Goal: Task Accomplishment & Management: Manage account settings

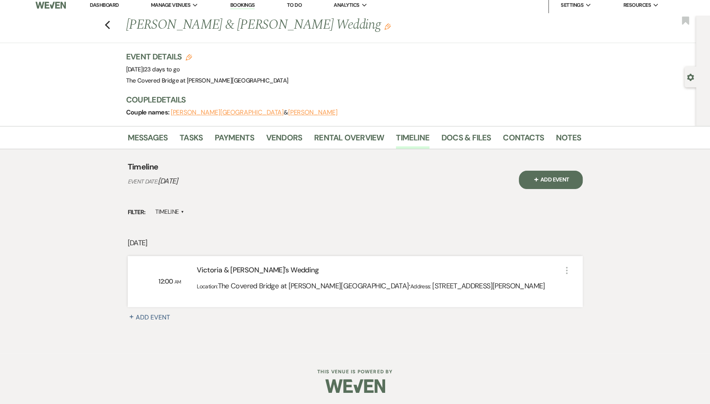
click at [196, 113] on button "[PERSON_NAME][GEOGRAPHIC_DATA]" at bounding box center [227, 112] width 113 height 6
select select "1"
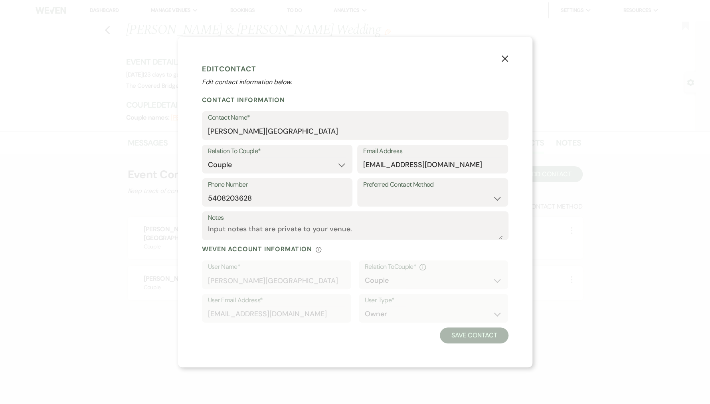
click at [504, 59] on use "button" at bounding box center [504, 58] width 6 height 6
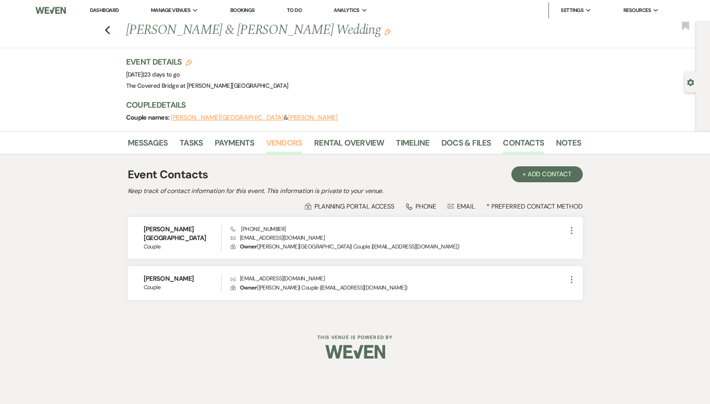
click at [283, 145] on link "Vendors" at bounding box center [284, 146] width 36 height 18
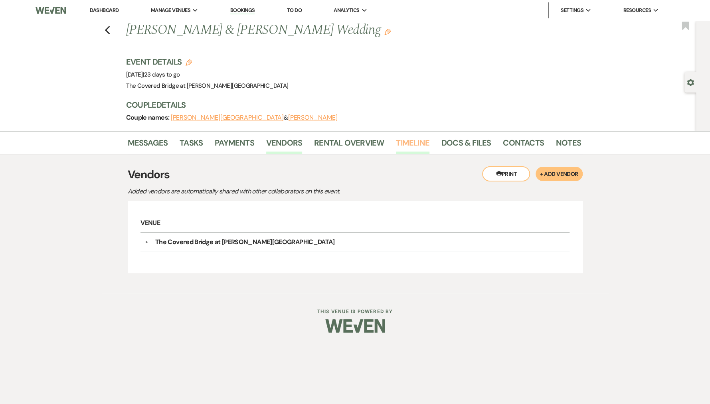
click at [425, 137] on link "Timeline" at bounding box center [413, 146] width 34 height 18
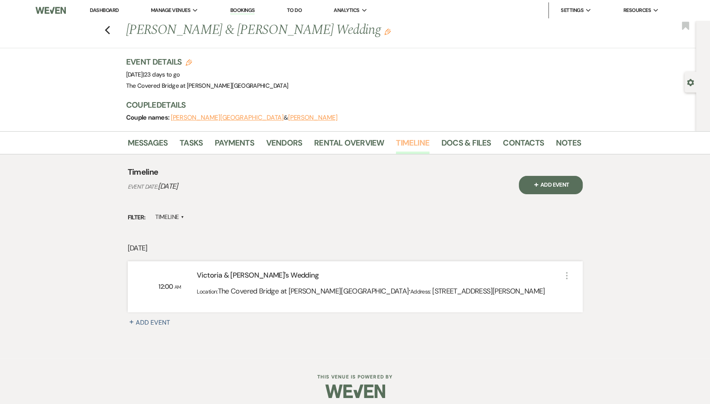
scroll to position [5, 0]
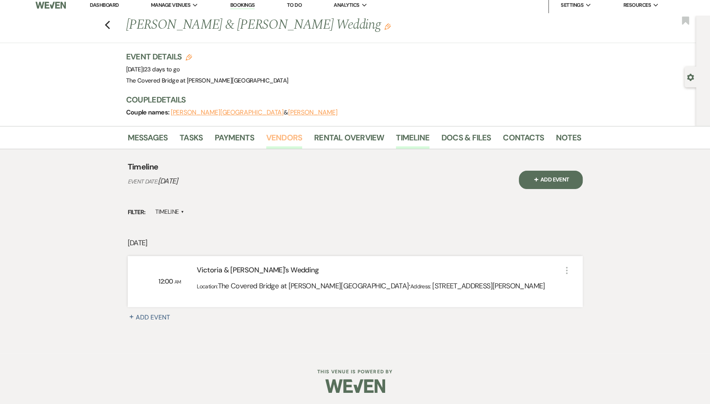
click at [286, 137] on link "Vendors" at bounding box center [284, 140] width 36 height 18
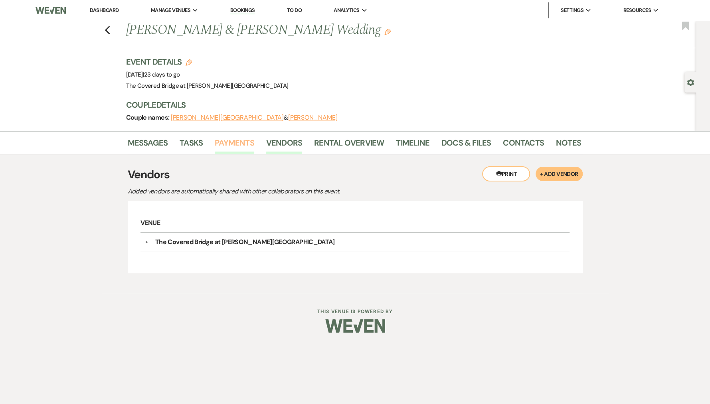
click at [215, 146] on link "Payments" at bounding box center [235, 146] width 40 height 18
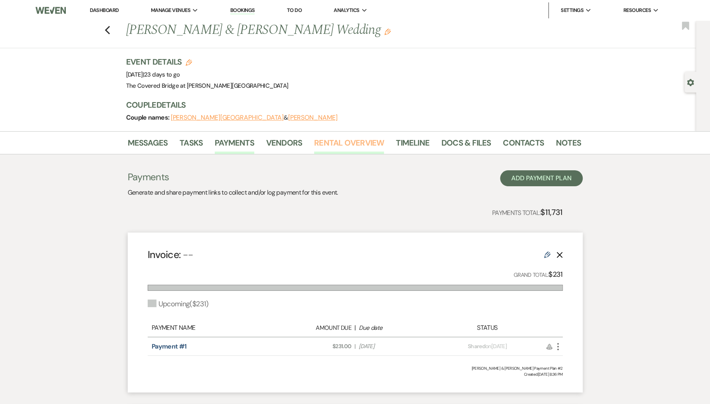
click at [356, 150] on link "Rental Overview" at bounding box center [349, 146] width 70 height 18
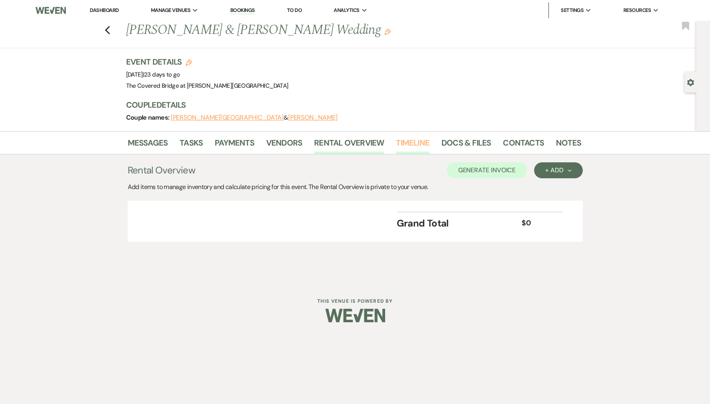
click at [408, 141] on link "Timeline" at bounding box center [413, 146] width 34 height 18
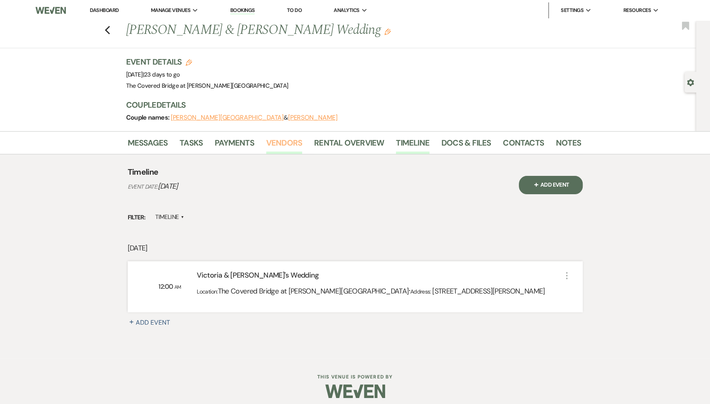
click at [283, 145] on link "Vendors" at bounding box center [284, 146] width 36 height 18
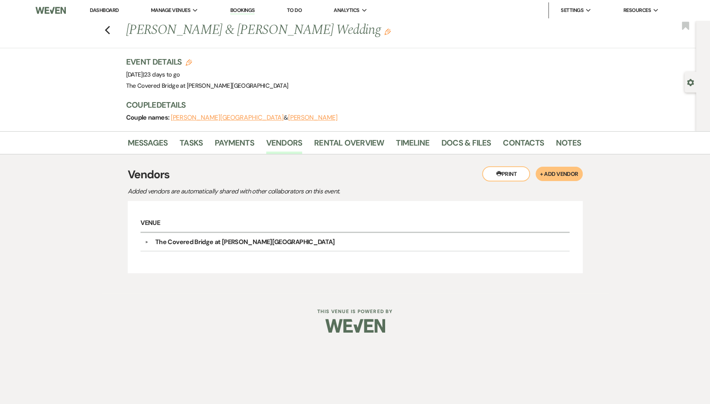
click at [555, 178] on button "+ Add Vendor" at bounding box center [559, 174] width 47 height 14
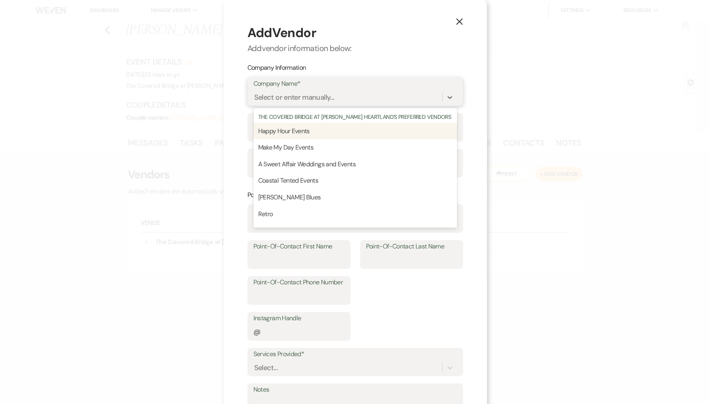
click at [311, 95] on div "Select or enter manually..." at bounding box center [294, 97] width 80 height 11
click at [453, 96] on icon at bounding box center [450, 97] width 8 height 8
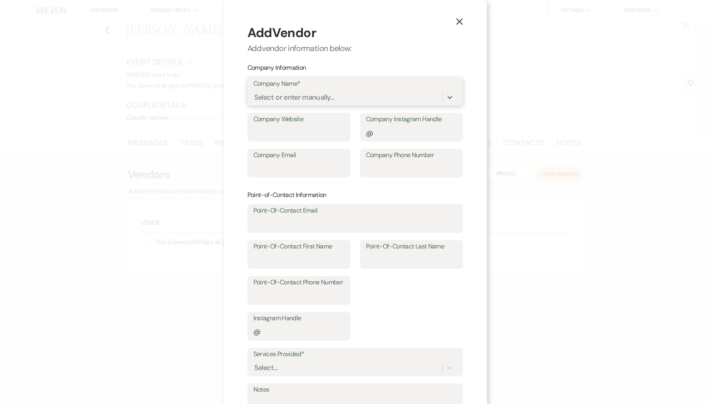
click at [365, 98] on div "Select or enter manually..." at bounding box center [347, 98] width 189 height 14
click at [330, 95] on div "Select or enter manually..." at bounding box center [294, 97] width 80 height 11
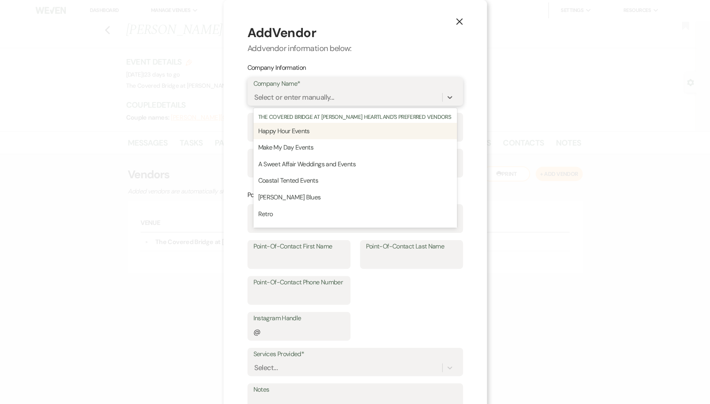
click at [326, 95] on div "Select or enter manually..." at bounding box center [294, 97] width 80 height 11
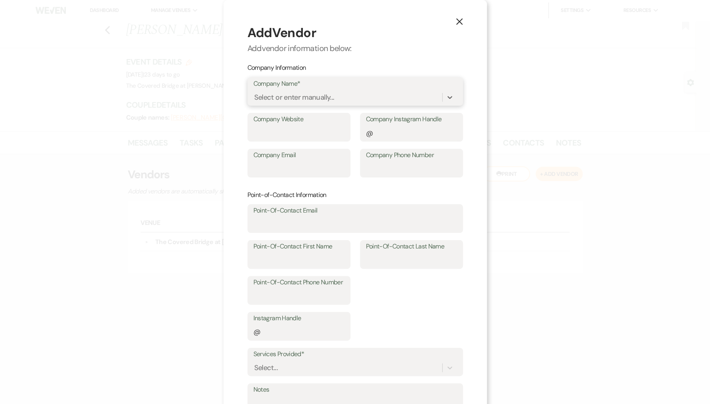
click at [326, 95] on div "Select or enter manually..." at bounding box center [294, 97] width 80 height 11
click at [299, 97] on div "Select or enter manually..." at bounding box center [294, 97] width 80 height 11
type input "C"
type input "[PERSON_NAME] Street Grill"
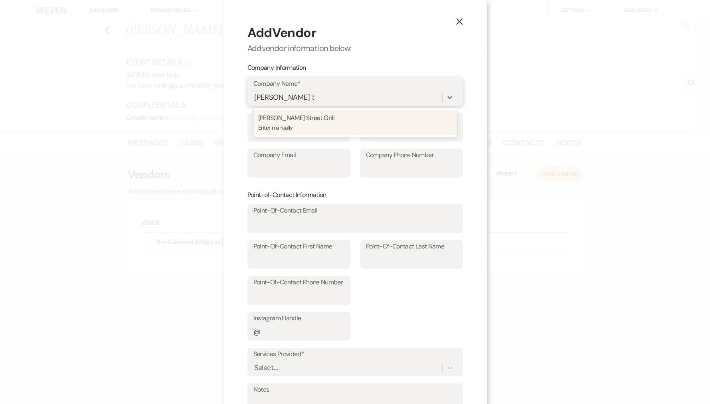
click at [368, 117] on p "[PERSON_NAME] Street Grill" at bounding box center [355, 118] width 194 height 10
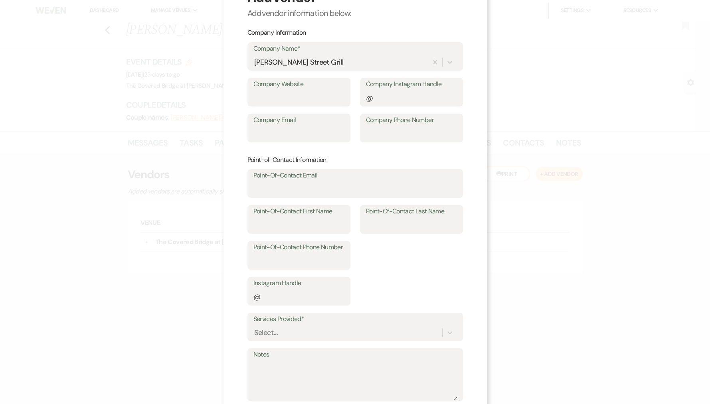
click at [291, 117] on label "Company Email" at bounding box center [298, 121] width 91 height 12
click at [291, 126] on input "Company Email" at bounding box center [298, 134] width 91 height 16
click at [284, 135] on input "Company Email" at bounding box center [298, 134] width 91 height 16
click at [265, 129] on input "Company Email" at bounding box center [298, 134] width 91 height 16
type input "j"
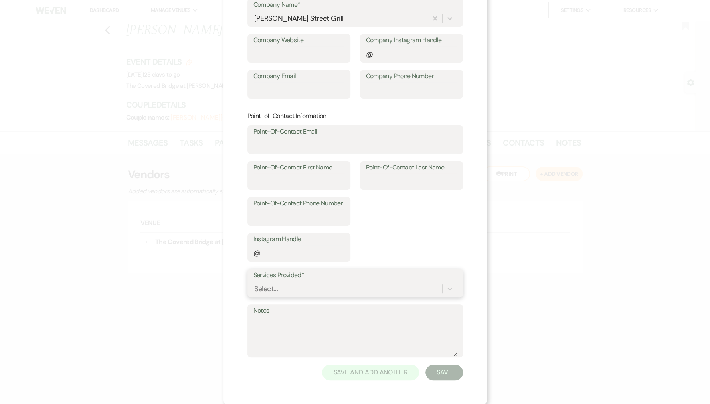
scroll to position [94, 0]
click at [291, 281] on div "Select..." at bounding box center [355, 288] width 204 height 15
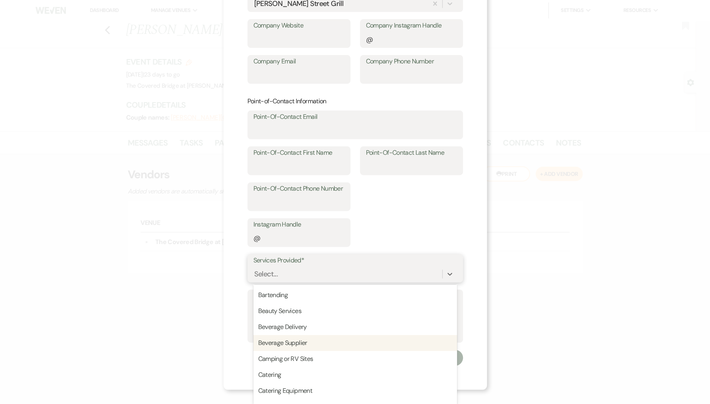
scroll to position [137, 0]
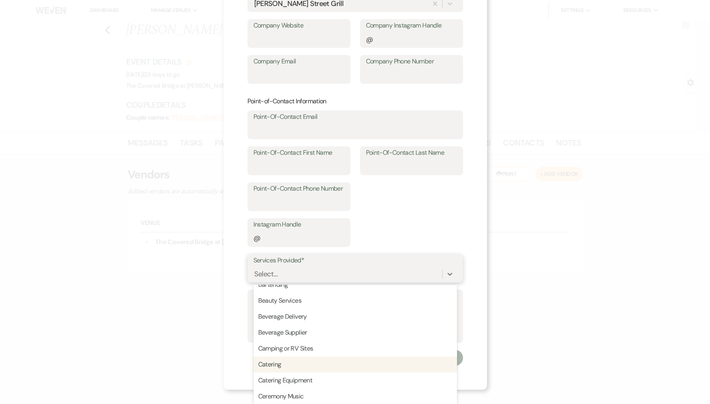
click at [289, 366] on div "Catering" at bounding box center [355, 365] width 204 height 16
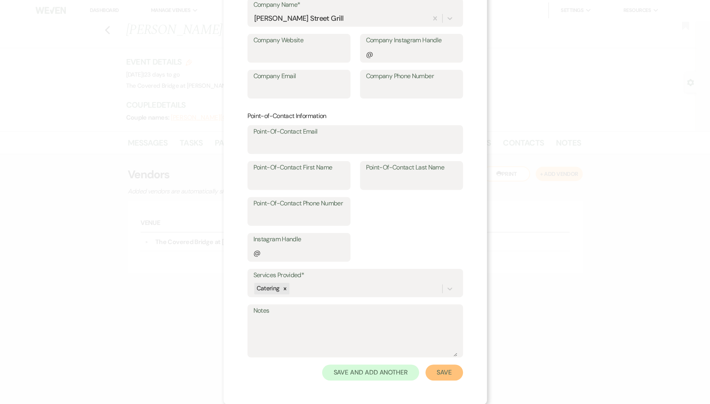
click at [438, 374] on button "Save" at bounding box center [444, 373] width 38 height 16
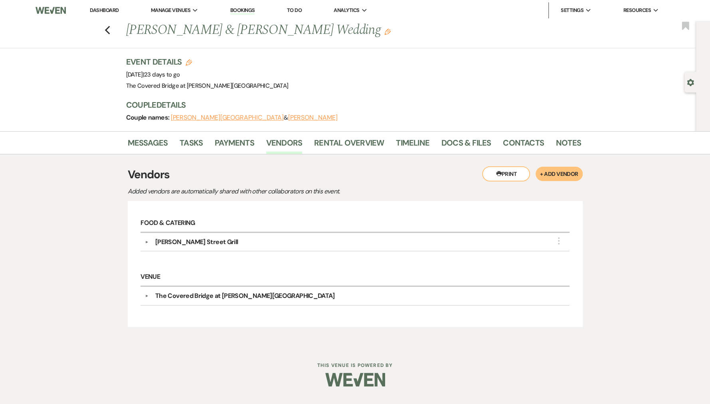
click at [568, 177] on button "+ Add Vendor" at bounding box center [559, 174] width 47 height 14
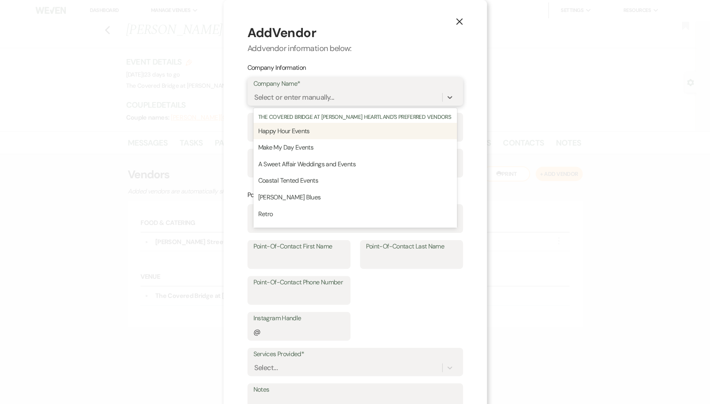
click at [316, 95] on div "Select or enter manually..." at bounding box center [294, 97] width 80 height 11
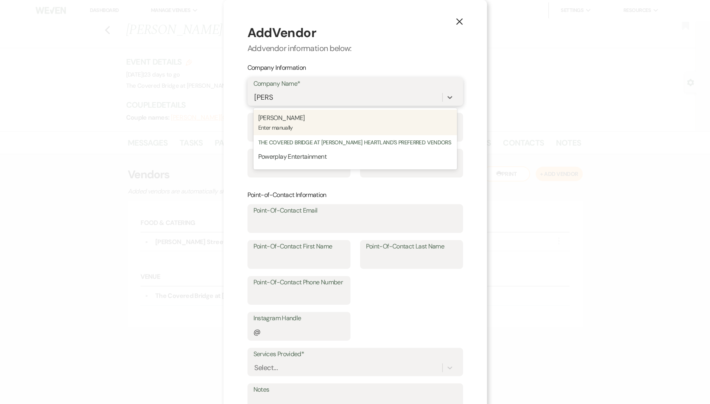
type input "power"
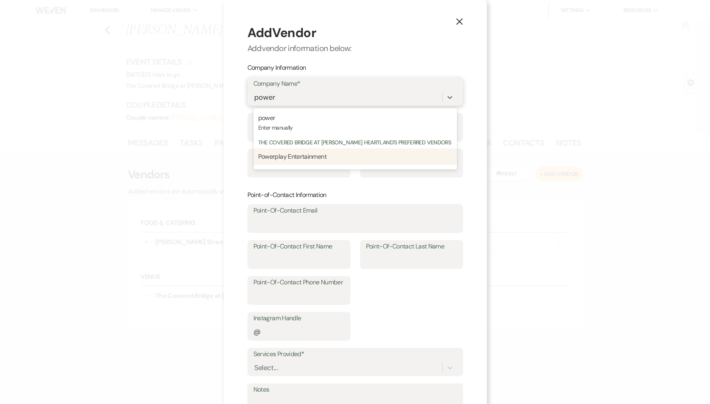
click at [315, 160] on span "Powerplay Entertainment" at bounding box center [292, 156] width 68 height 8
type input "[PERSON_NAME]"
type input "Pitone"
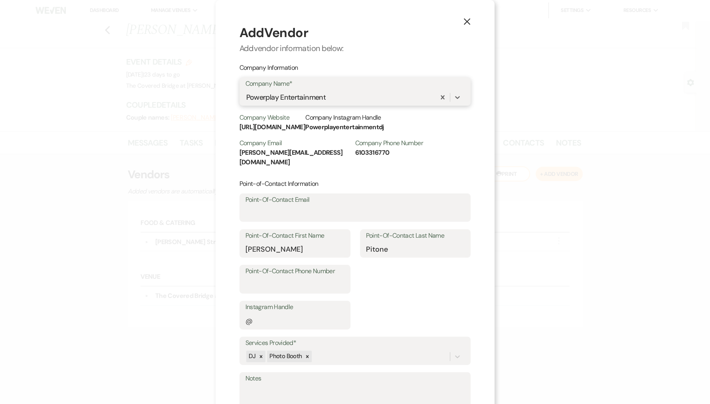
scroll to position [58, 0]
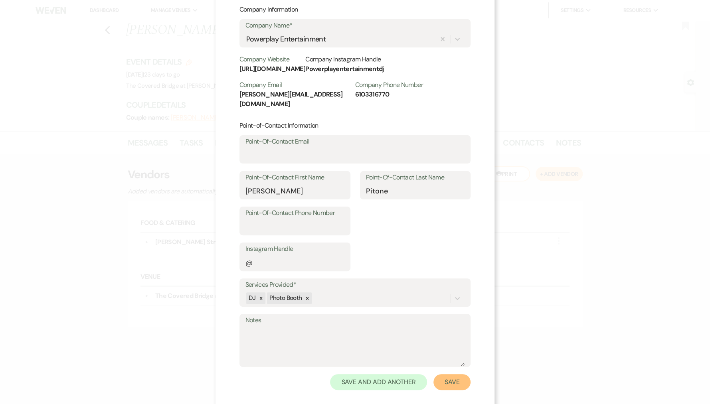
click at [457, 374] on button "Save" at bounding box center [452, 382] width 38 height 16
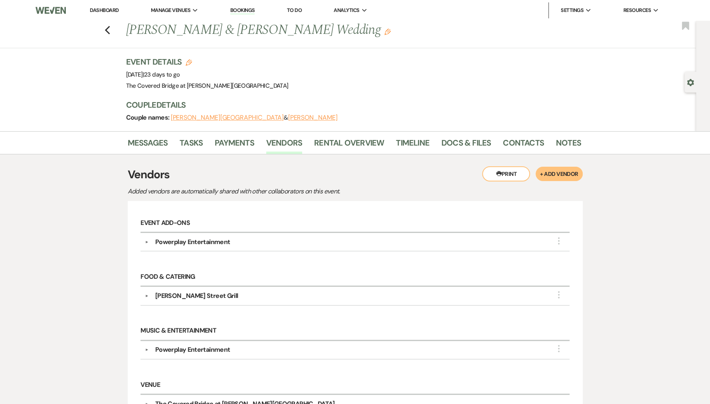
click at [557, 170] on button "+ Add Vendor" at bounding box center [559, 174] width 47 height 14
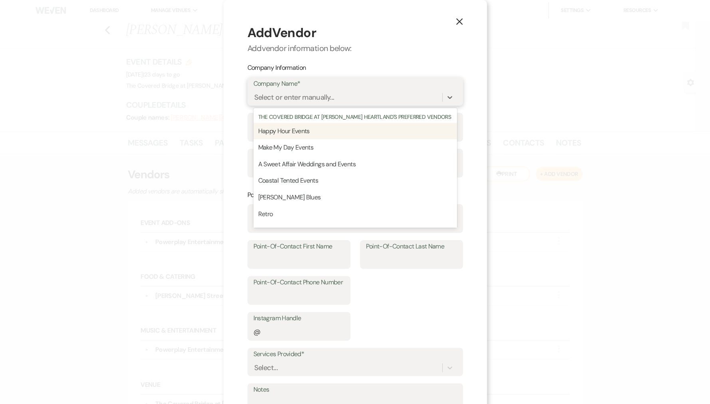
click at [336, 100] on div "Select or enter manually..." at bounding box center [347, 98] width 189 height 14
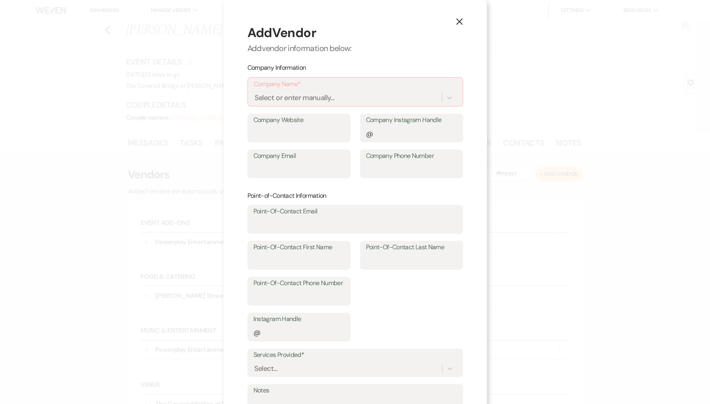
click at [465, 19] on div "X Add Vendor Add vendor information below: Company Information Company Name* Se…" at bounding box center [355, 242] width 263 height 485
click at [459, 21] on icon "X" at bounding box center [459, 21] width 7 height 7
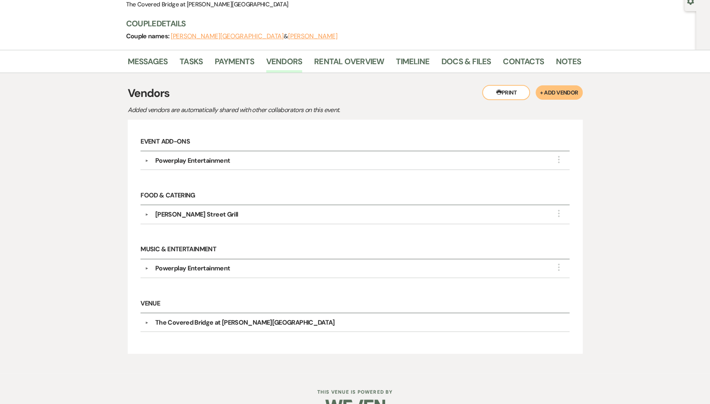
scroll to position [100, 0]
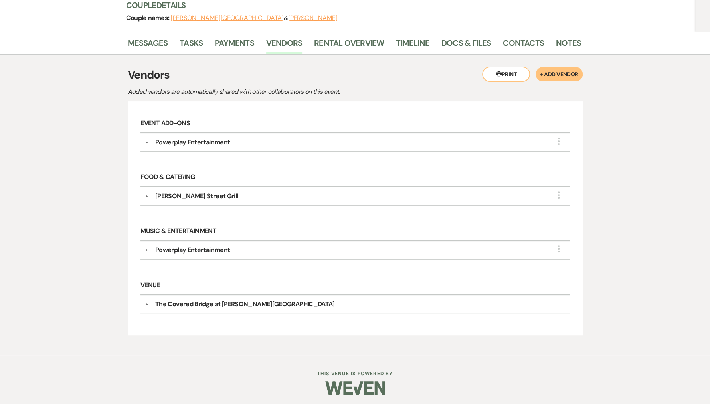
click at [553, 72] on button "+ Add Vendor" at bounding box center [559, 74] width 47 height 14
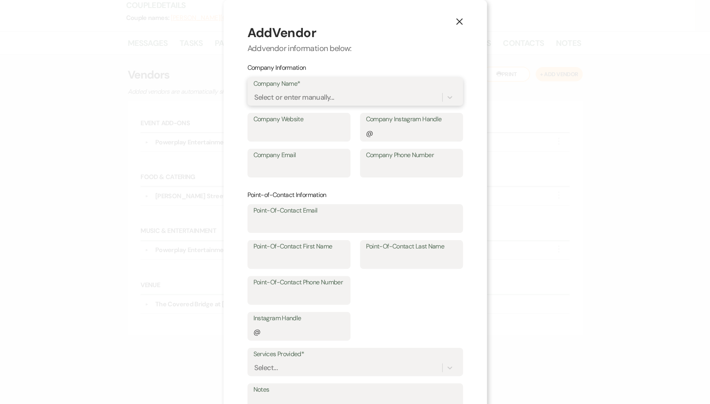
click at [280, 100] on div "Select or enter manually..." at bounding box center [294, 97] width 80 height 11
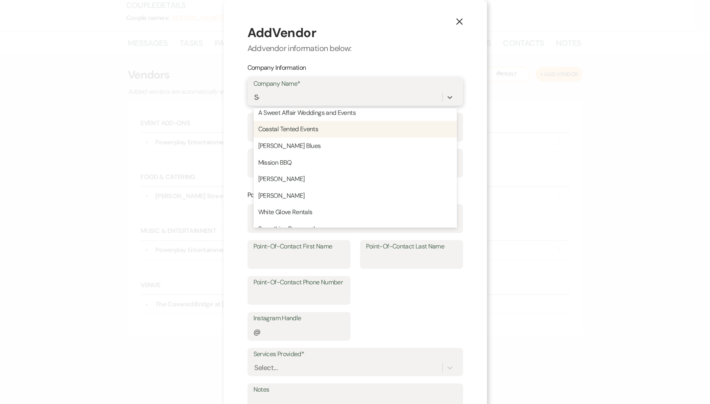
scroll to position [0, 0]
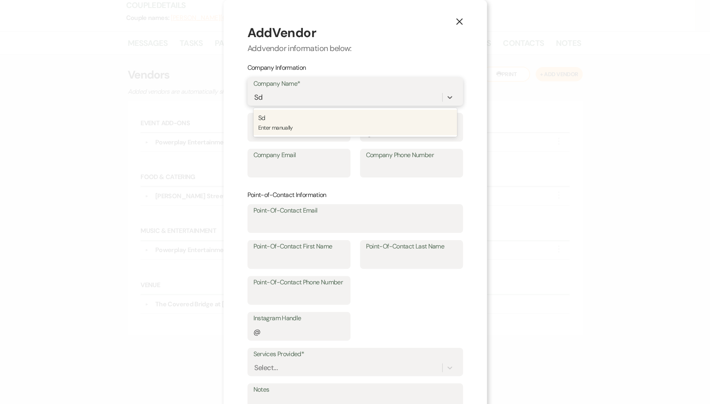
type input "S"
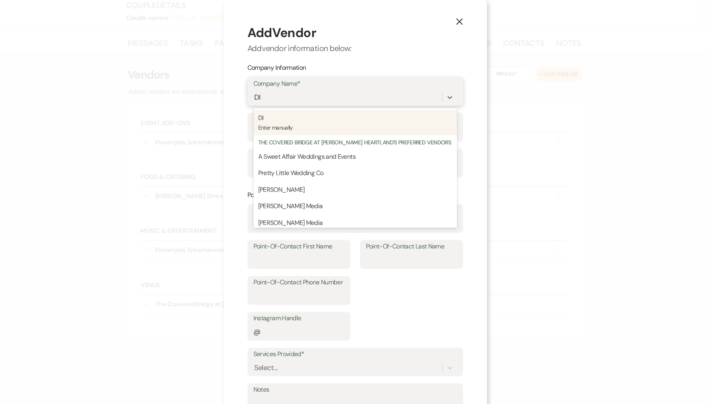
type input "DIY"
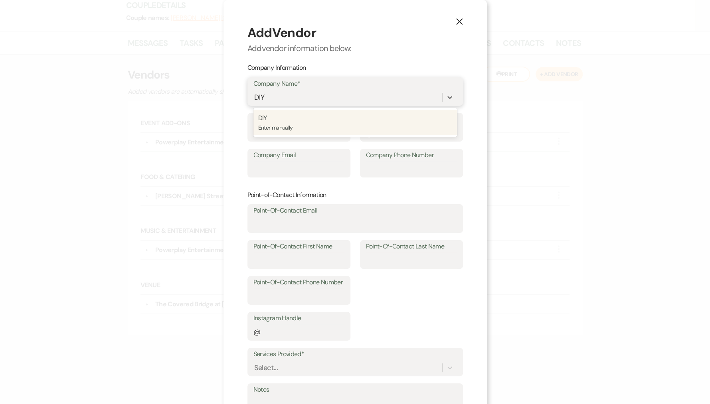
click at [386, 119] on p "DIY" at bounding box center [355, 118] width 194 height 10
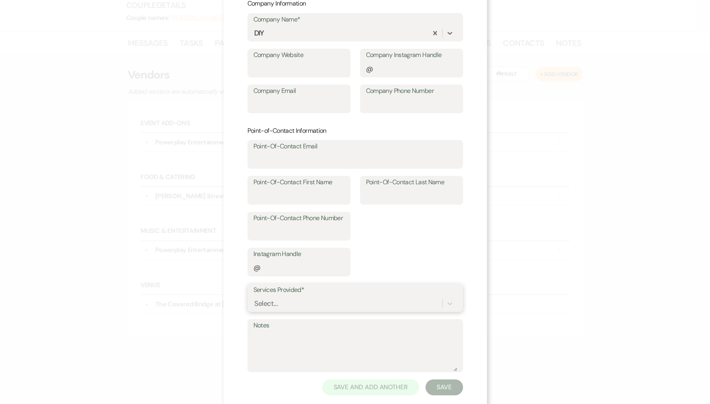
scroll to position [94, 0]
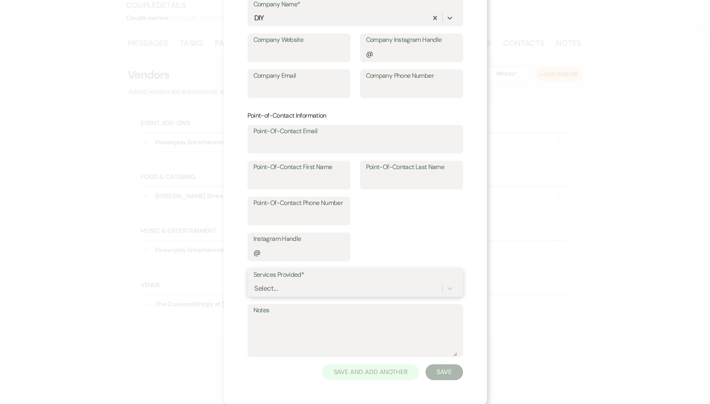
click at [307, 296] on div "Select..." at bounding box center [355, 288] width 204 height 15
click at [303, 266] on form "Add Vendor Add vendor information below: Company Information Company Name* DIY …" at bounding box center [355, 163] width 216 height 436
click at [326, 280] on label "Services Provided*" at bounding box center [355, 276] width 204 height 12
click at [255, 283] on input "Services Provided*" at bounding box center [254, 288] width 1 height 11
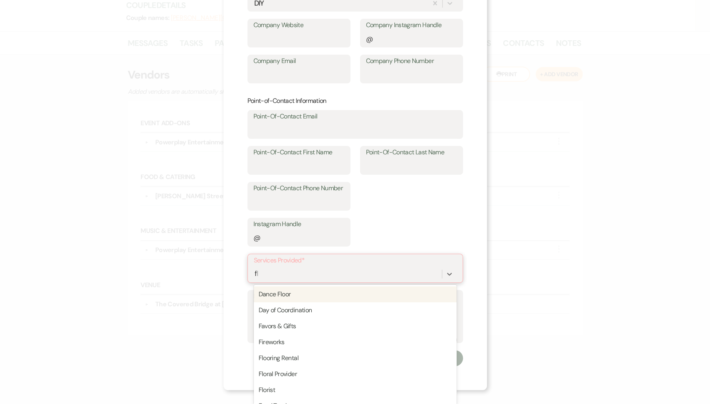
scroll to position [79, 0]
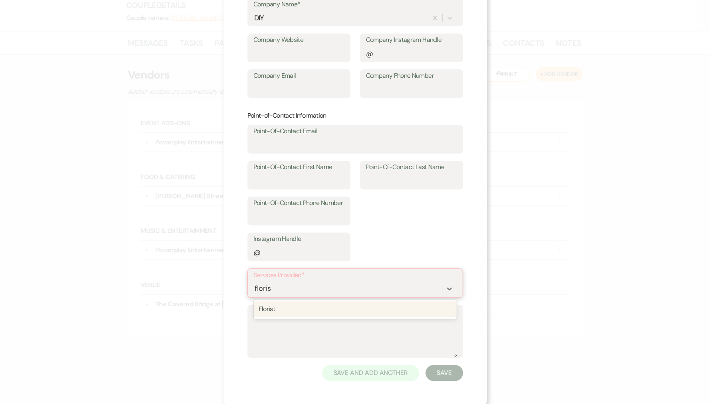
type input "florist"
click at [326, 311] on div "Florist" at bounding box center [355, 309] width 203 height 16
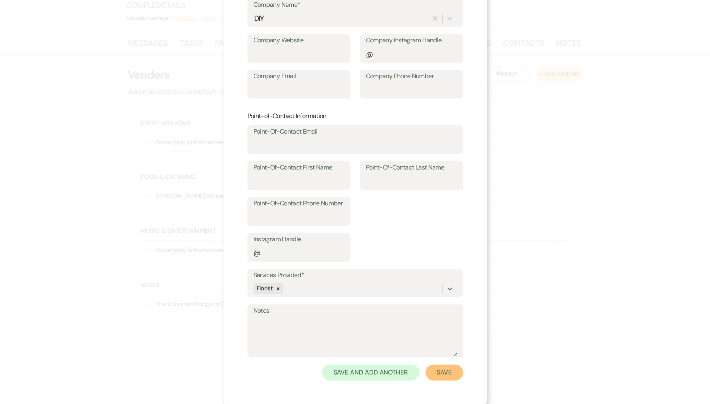
click at [445, 375] on button "Save" at bounding box center [444, 373] width 38 height 16
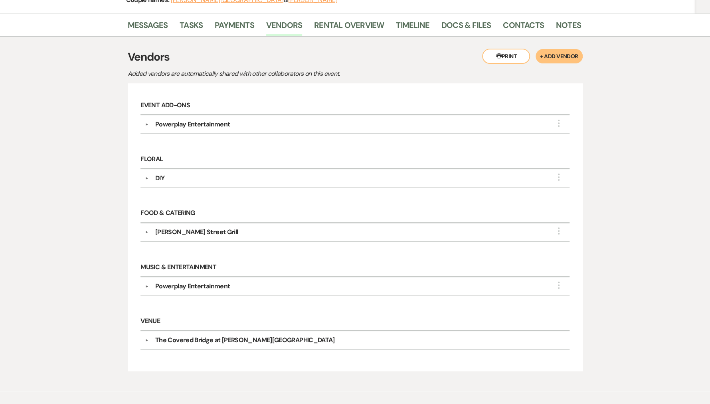
scroll to position [118, 0]
click at [554, 59] on button "+ Add Vendor" at bounding box center [559, 56] width 47 height 14
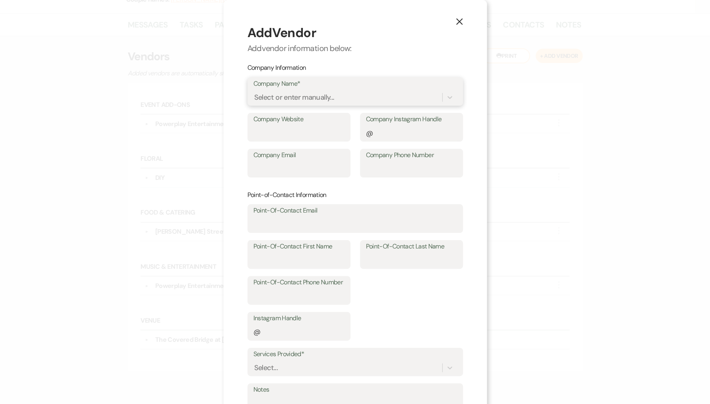
click at [305, 99] on div "Select or enter manually..." at bounding box center [294, 97] width 80 height 11
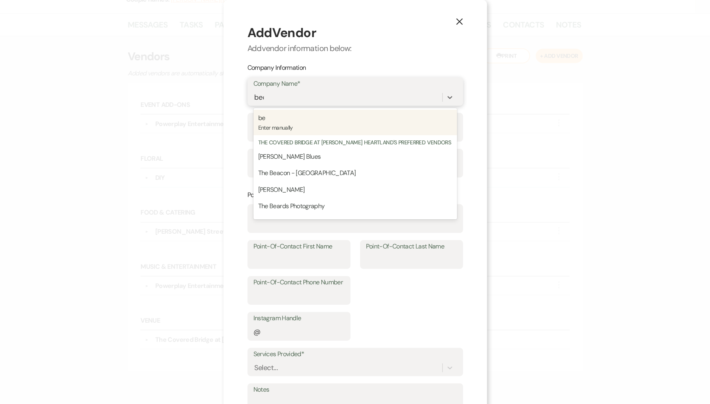
type input "becc"
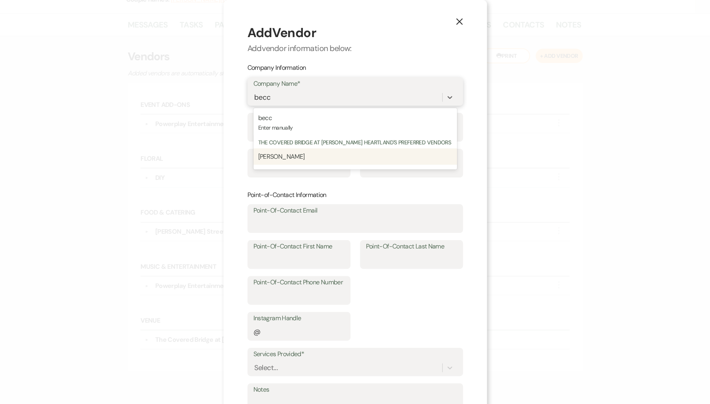
click at [279, 156] on span "[PERSON_NAME]" at bounding box center [281, 156] width 47 height 8
type input "[PERSON_NAME]"
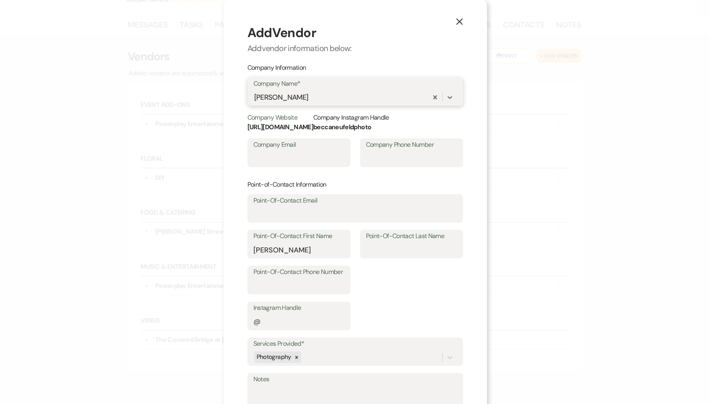
scroll to position [69, 0]
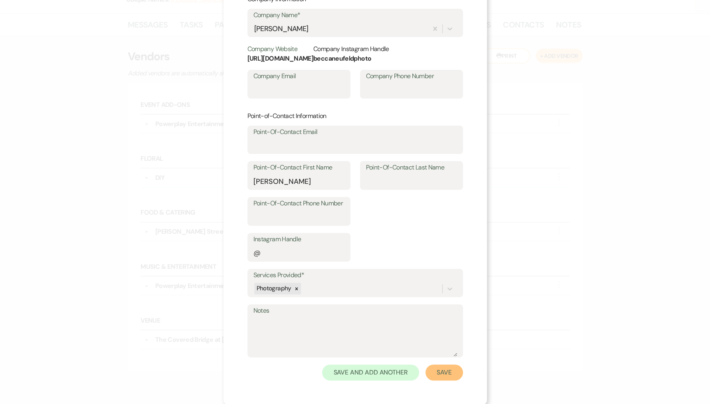
click at [453, 372] on button "Save" at bounding box center [444, 373] width 38 height 16
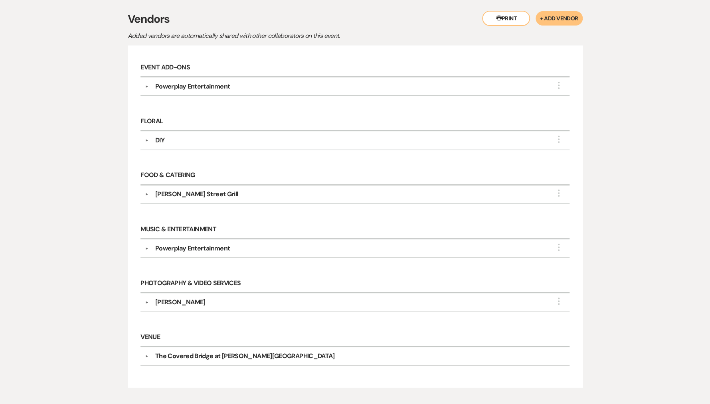
scroll to position [154, 0]
click at [562, 19] on button "+ Add Vendor" at bounding box center [559, 19] width 47 height 14
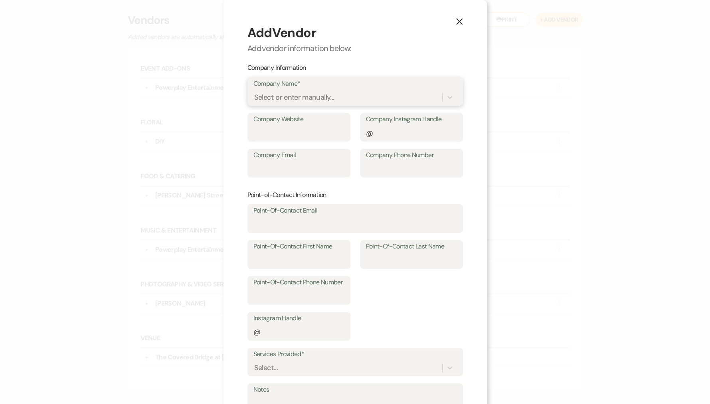
click at [280, 93] on div "Select or enter manually..." at bounding box center [294, 97] width 80 height 11
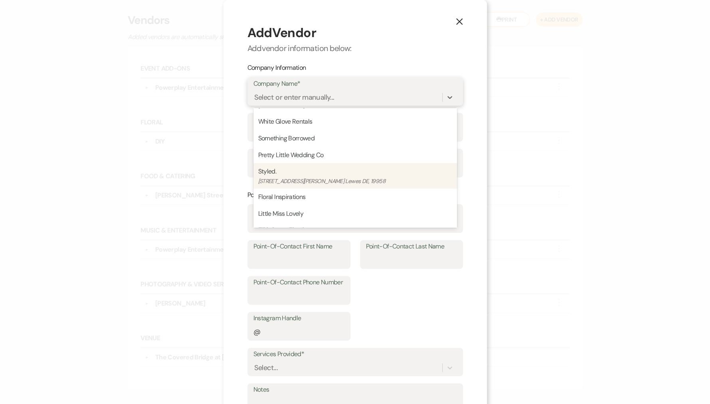
scroll to position [0, 0]
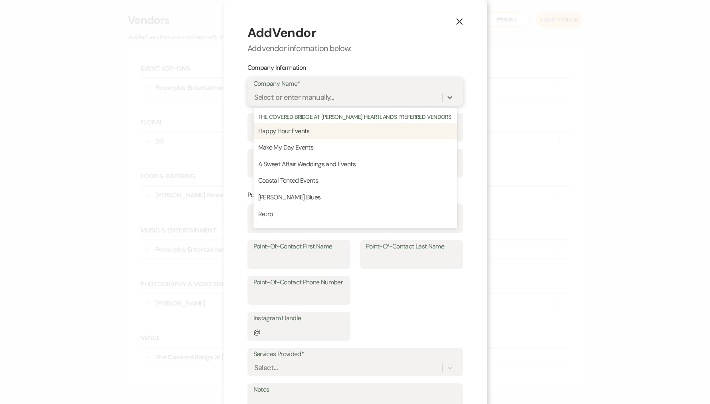
type input "z"
type input "Z"
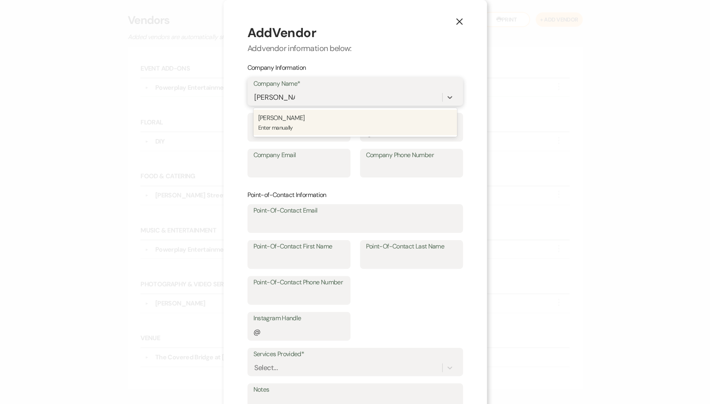
type input "[PERSON_NAME]"
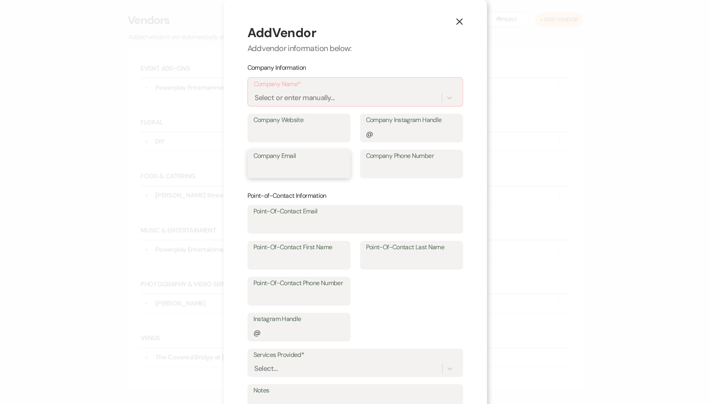
click at [311, 171] on input "Company Email" at bounding box center [298, 170] width 91 height 16
click at [295, 100] on div "Select or enter manually..." at bounding box center [295, 98] width 80 height 11
click at [290, 99] on div "Select or enter manually..." at bounding box center [295, 98] width 80 height 11
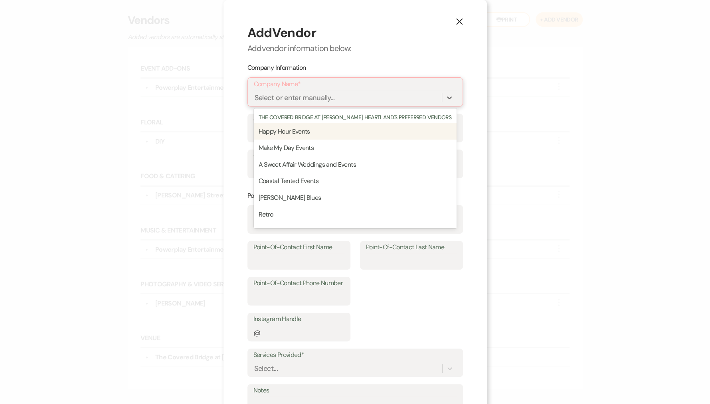
click at [290, 99] on div "Select or enter manually..." at bounding box center [295, 98] width 80 height 11
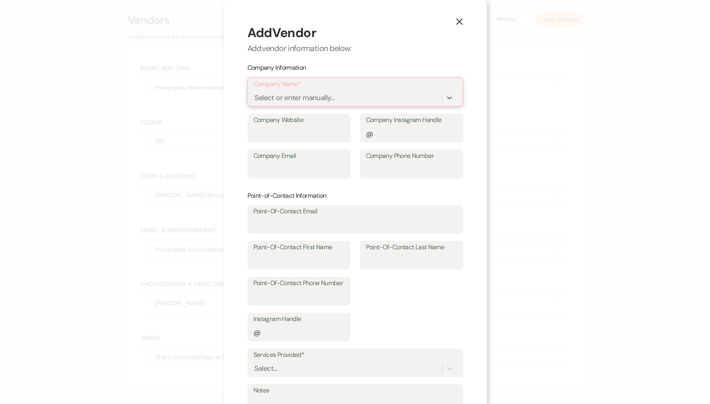
click at [296, 98] on div "Select or enter manually..." at bounding box center [295, 98] width 80 height 11
type input "[PERSON_NAME]"
click at [275, 123] on p "[PERSON_NAME]" at bounding box center [355, 118] width 193 height 10
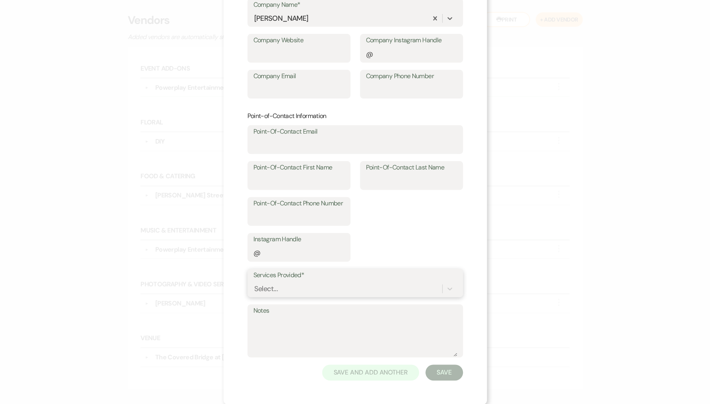
click at [287, 281] on div "Select..." at bounding box center [355, 288] width 204 height 15
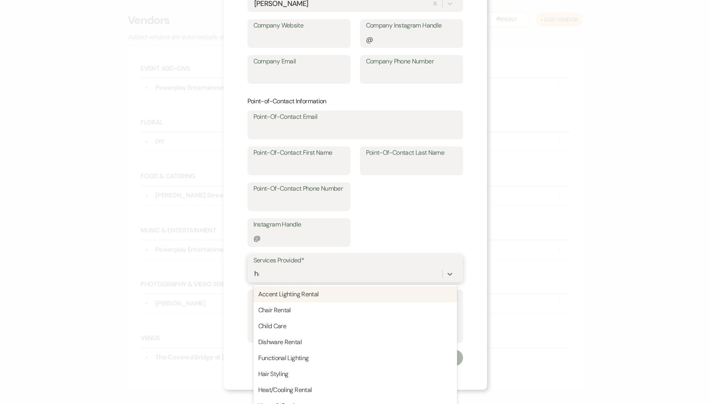
scroll to position [79, 0]
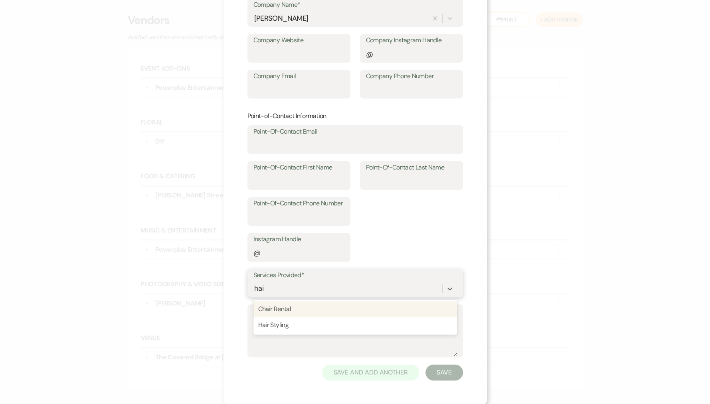
type input "hair"
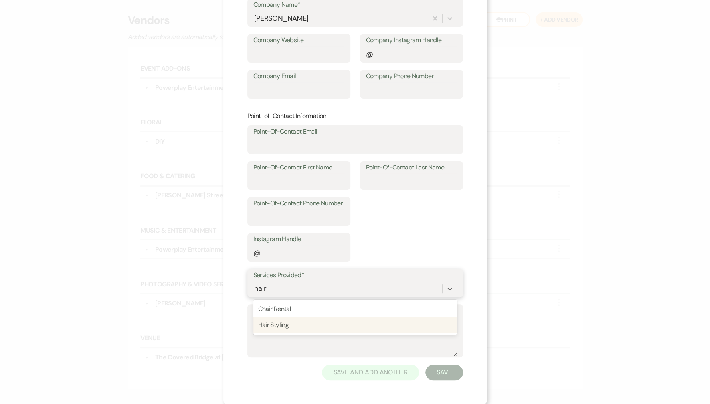
click at [281, 328] on div "Hair Styling" at bounding box center [355, 325] width 204 height 16
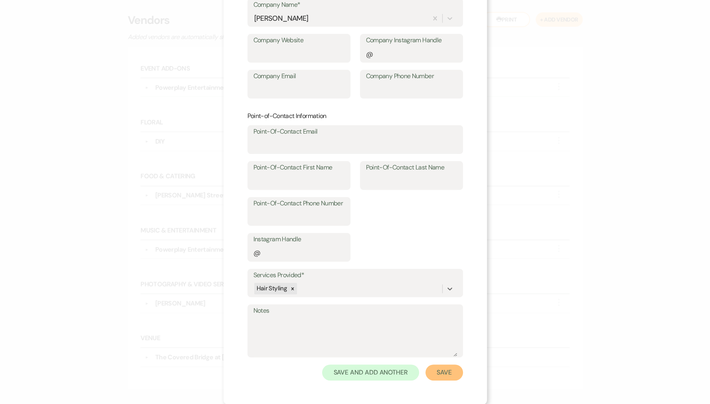
click at [448, 376] on button "Save" at bounding box center [444, 373] width 38 height 16
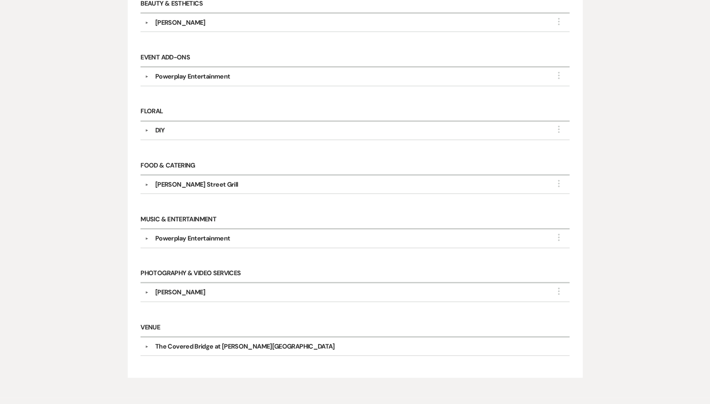
scroll to position [14, 0]
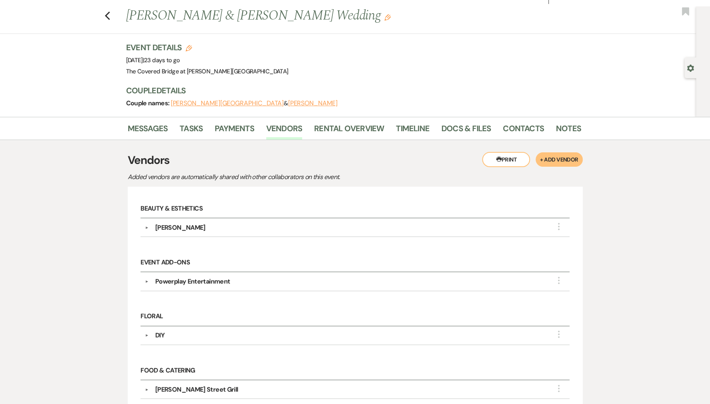
click at [555, 159] on button "+ Add Vendor" at bounding box center [559, 159] width 47 height 14
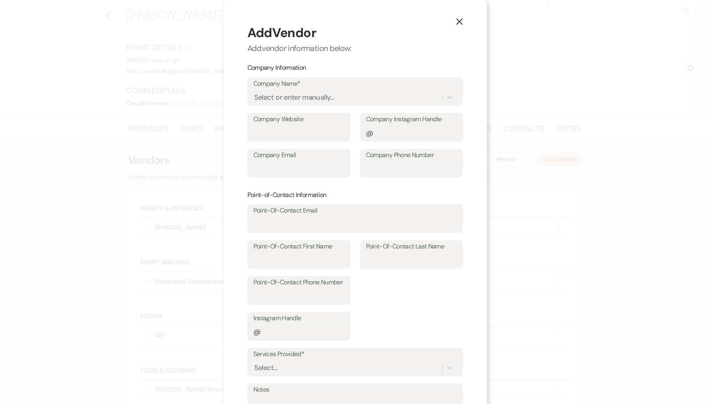
click at [293, 86] on label "Company Name*" at bounding box center [355, 84] width 204 height 12
click at [255, 92] on input "Company Name*" at bounding box center [254, 97] width 1 height 11
type input "H"
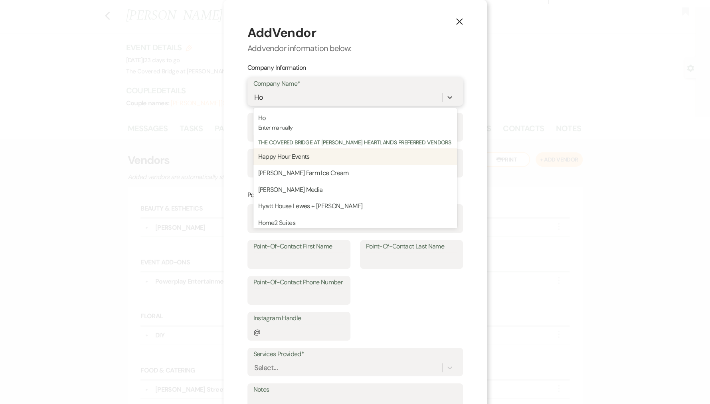
type input "Hop"
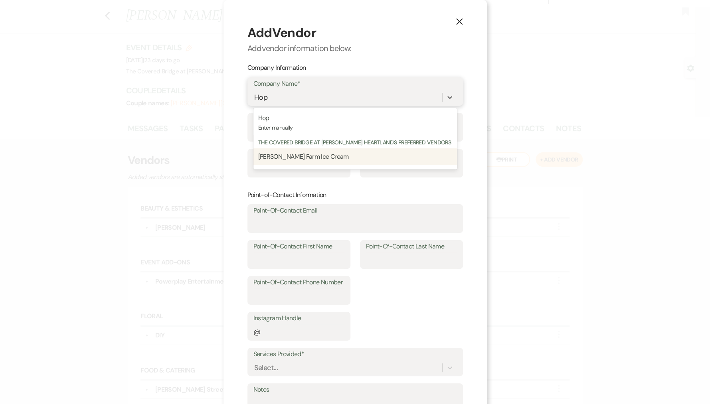
click at [305, 152] on span "[PERSON_NAME] Farm Ice Cream" at bounding box center [303, 156] width 91 height 8
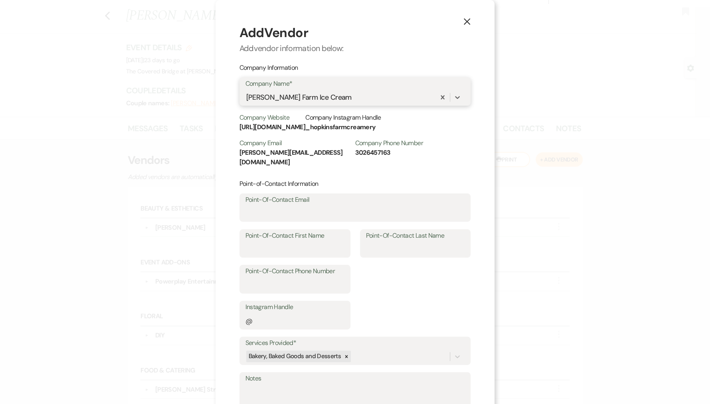
scroll to position [58, 0]
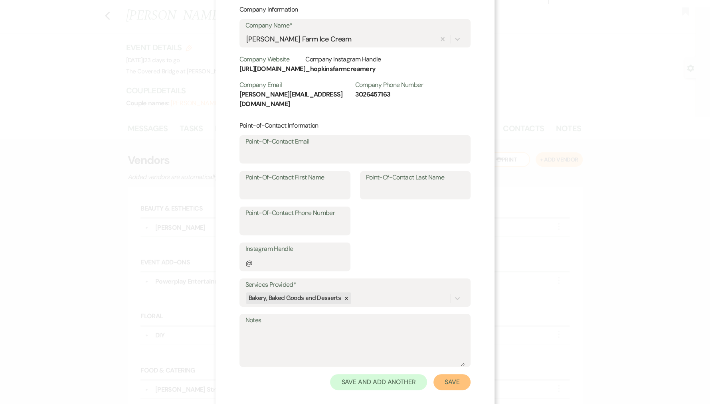
click at [451, 376] on button "Save" at bounding box center [452, 382] width 38 height 16
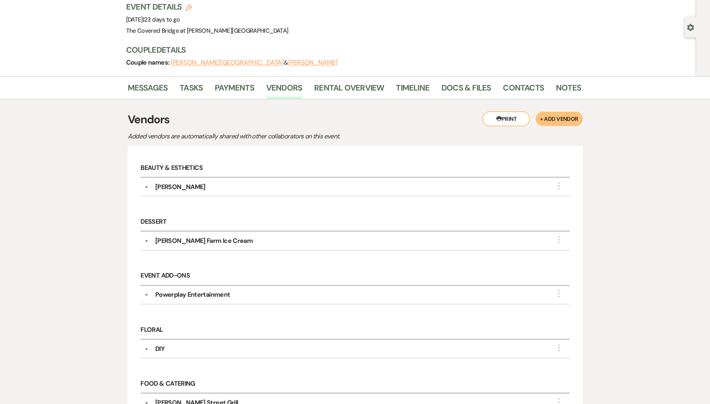
scroll to position [55, 0]
click at [420, 88] on link "Timeline" at bounding box center [413, 90] width 34 height 18
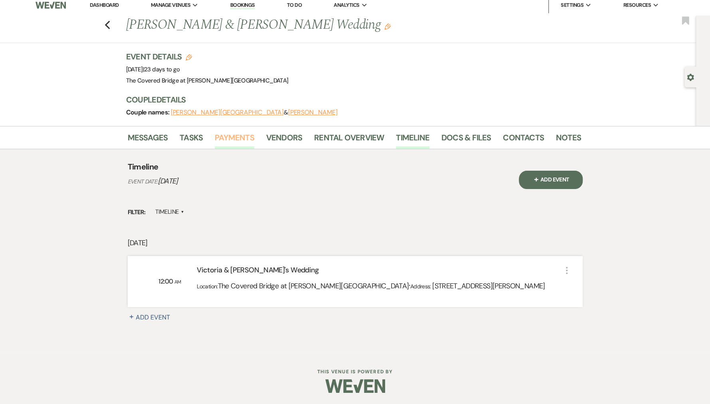
click at [242, 136] on link "Payments" at bounding box center [235, 140] width 40 height 18
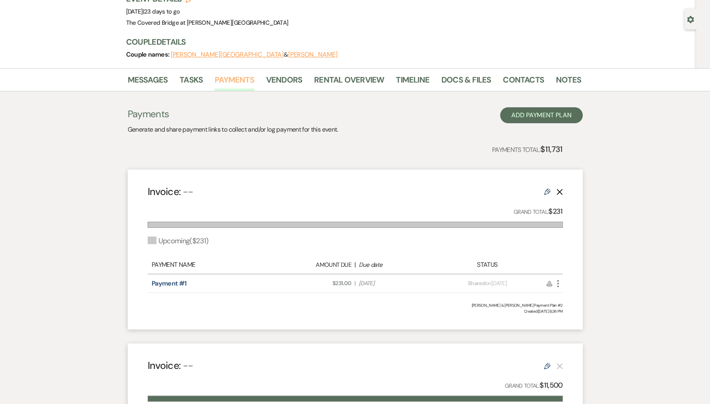
scroll to position [63, 0]
click at [557, 285] on icon "More" at bounding box center [558, 284] width 10 height 10
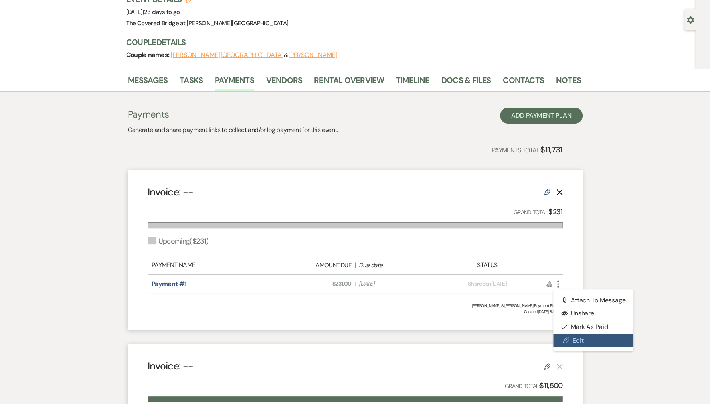
click at [591, 340] on link "Pencil Edit" at bounding box center [593, 341] width 81 height 14
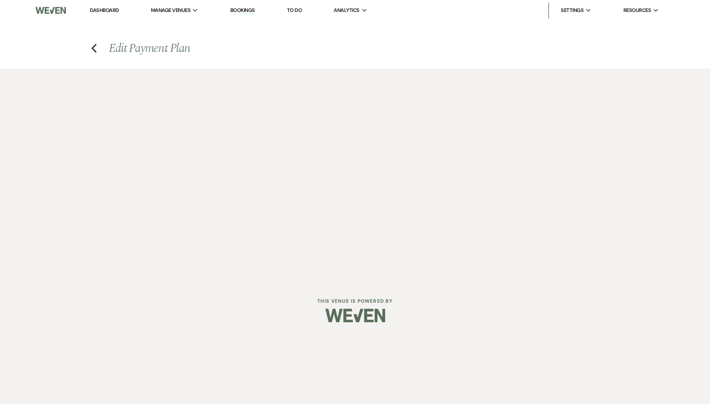
select select "2"
select select "percentage"
select select "true"
select select "client"
select select "weeks"
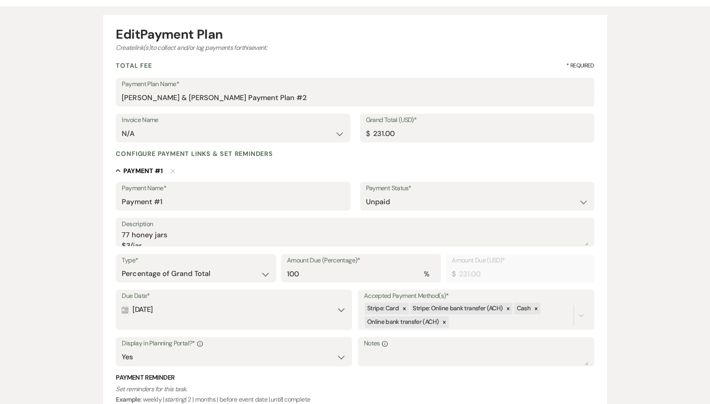
scroll to position [0, 0]
click at [129, 234] on textarea "77 honey jars $3/jar" at bounding box center [355, 238] width 466 height 16
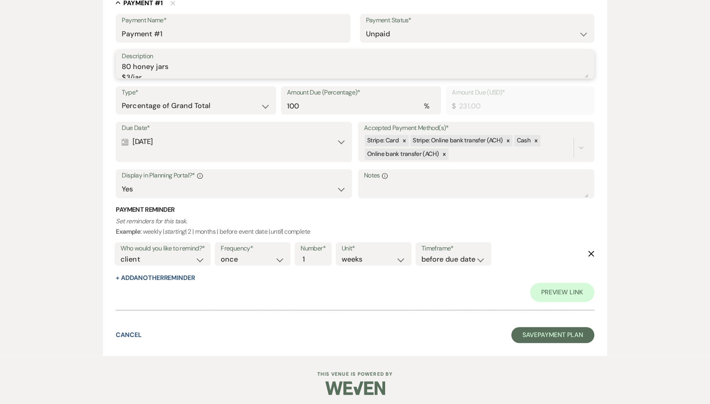
scroll to position [233, 0]
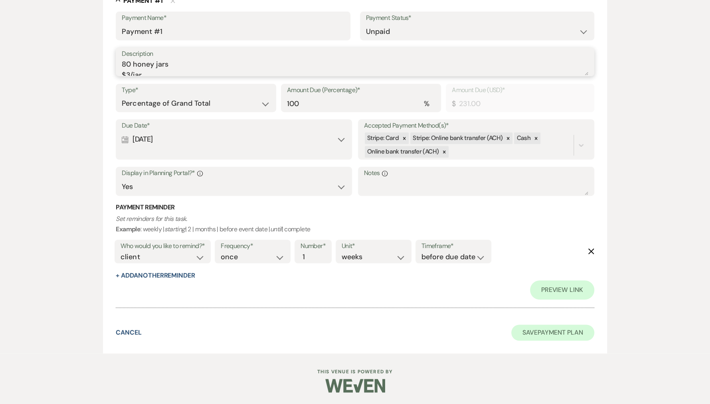
type textarea "80 honey jars $3/jar"
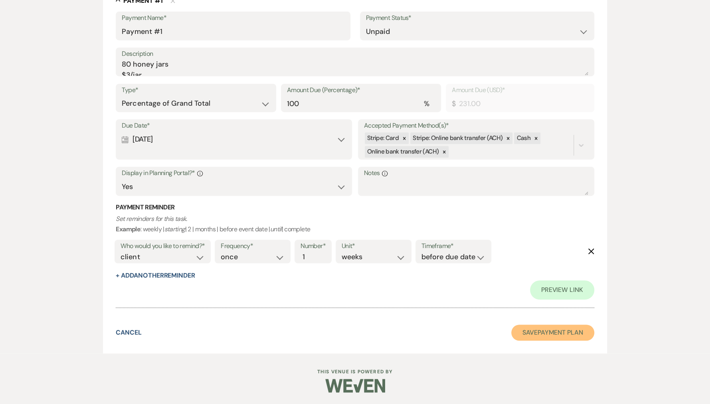
click at [556, 334] on button "Save Payment Plan" at bounding box center [552, 333] width 83 height 16
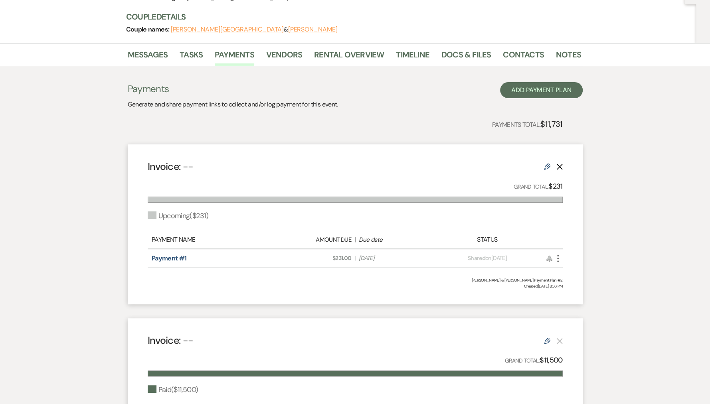
scroll to position [75, 0]
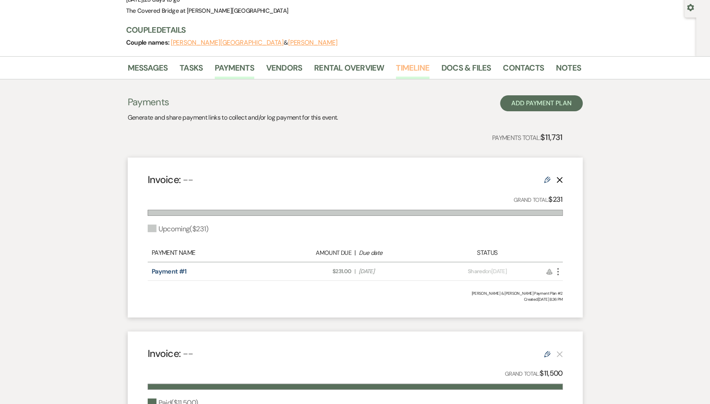
click at [415, 74] on link "Timeline" at bounding box center [413, 70] width 34 height 18
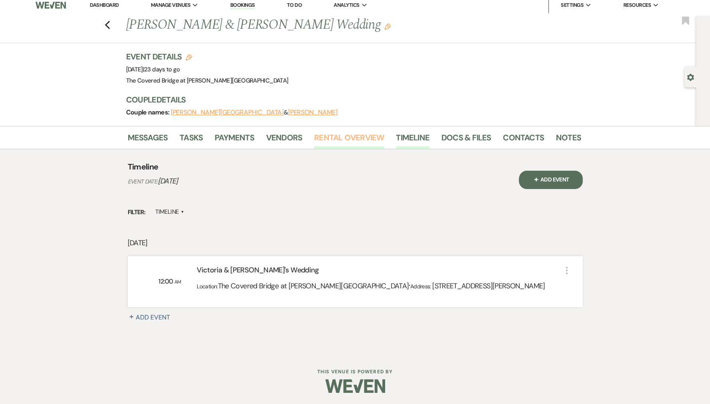
click at [346, 133] on link "Rental Overview" at bounding box center [349, 140] width 70 height 18
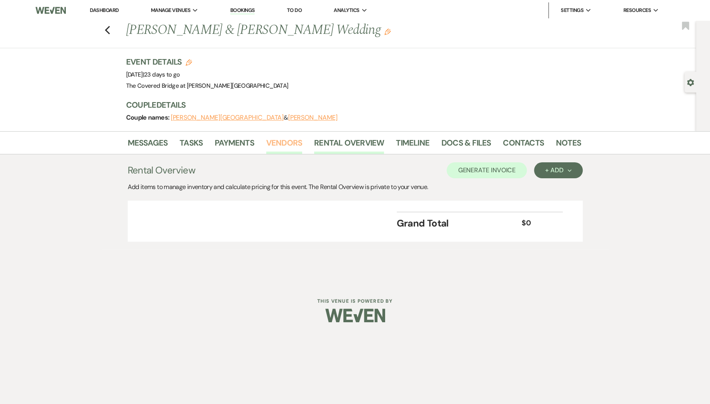
click at [280, 144] on link "Vendors" at bounding box center [284, 146] width 36 height 18
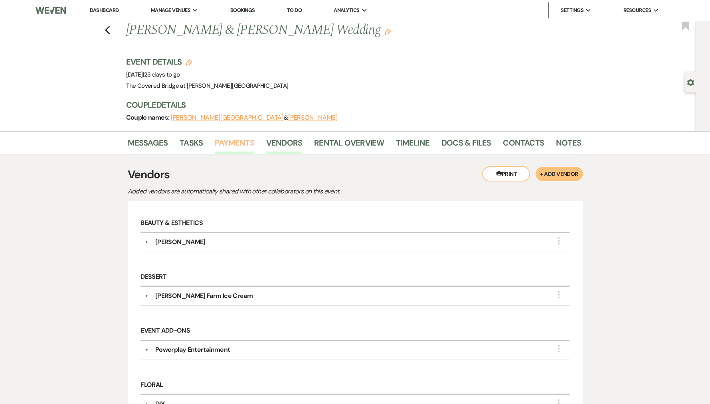
click at [223, 140] on link "Payments" at bounding box center [235, 146] width 40 height 18
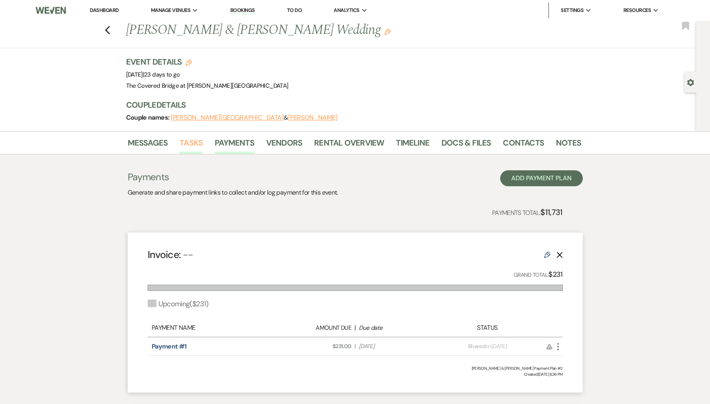
click at [186, 142] on link "Tasks" at bounding box center [191, 146] width 23 height 18
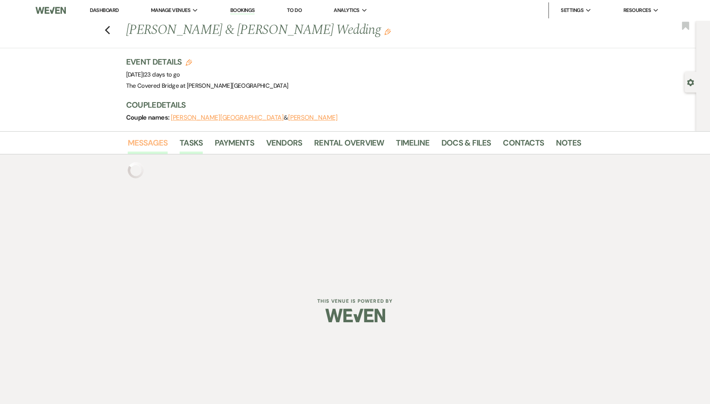
click at [148, 144] on link "Messages" at bounding box center [148, 146] width 40 height 18
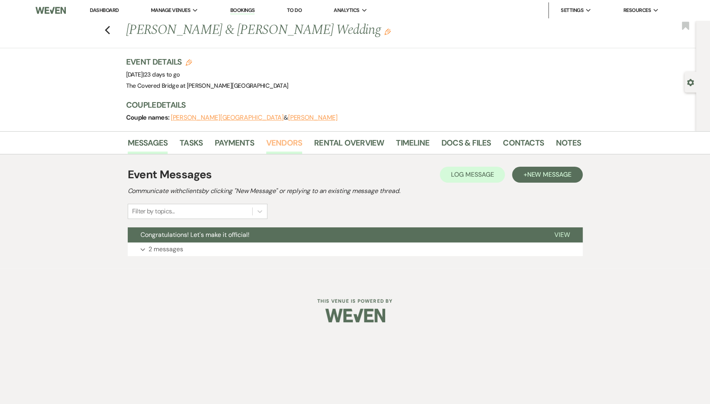
click at [287, 137] on link "Vendors" at bounding box center [284, 146] width 36 height 18
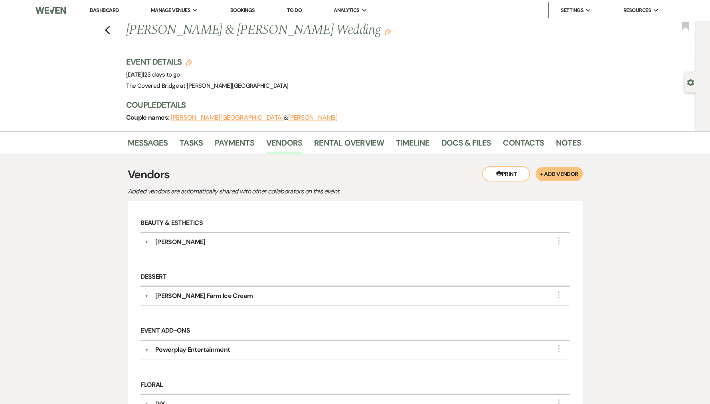
click at [547, 172] on button "+ Add Vendor" at bounding box center [559, 174] width 47 height 14
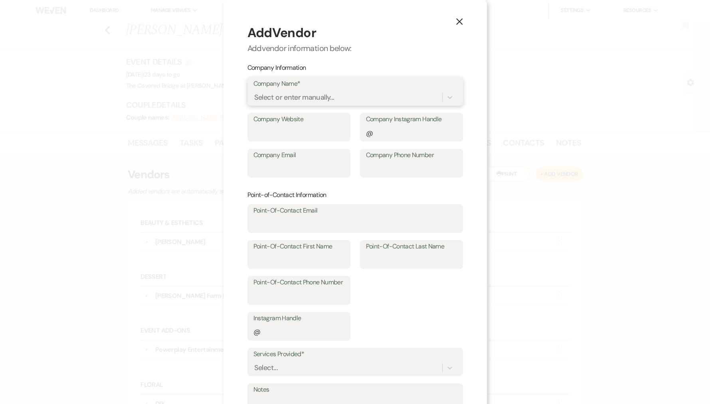
click at [275, 96] on div "Select or enter manually..." at bounding box center [294, 97] width 80 height 11
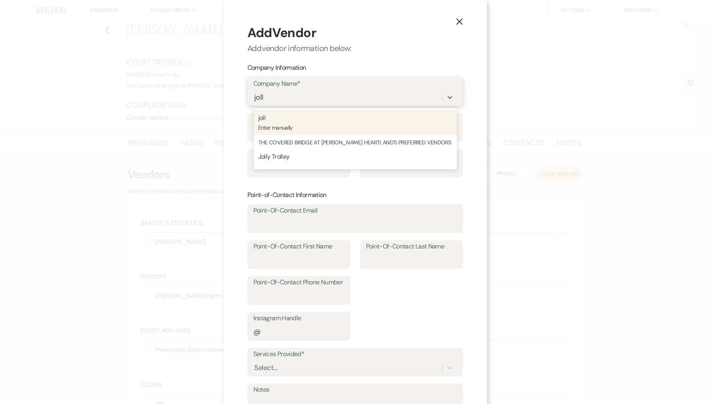
type input "jolly"
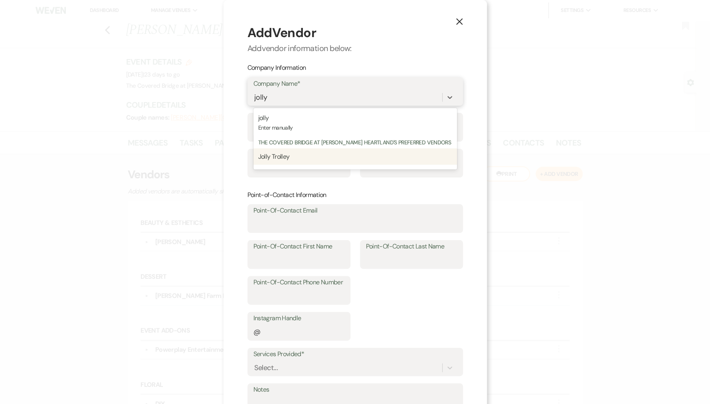
click at [287, 156] on span "Jolly Trolley" at bounding box center [274, 156] width 32 height 8
type input "3026440400"
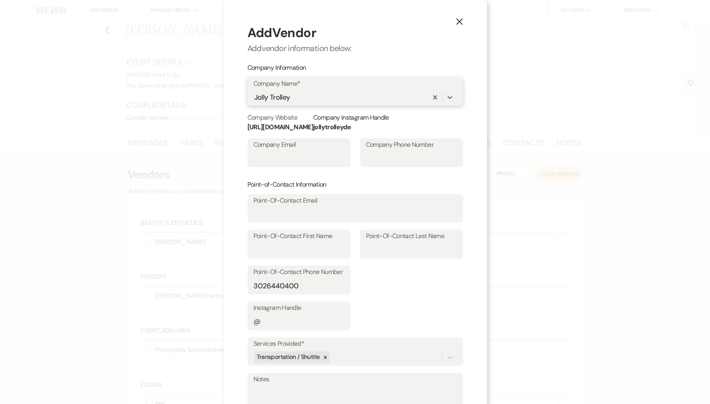
scroll to position [69, 0]
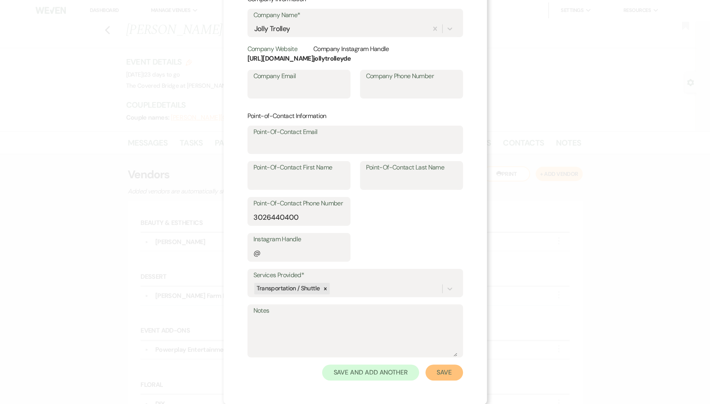
click at [449, 375] on button "Save" at bounding box center [444, 373] width 38 height 16
